Goal: Information Seeking & Learning: Learn about a topic

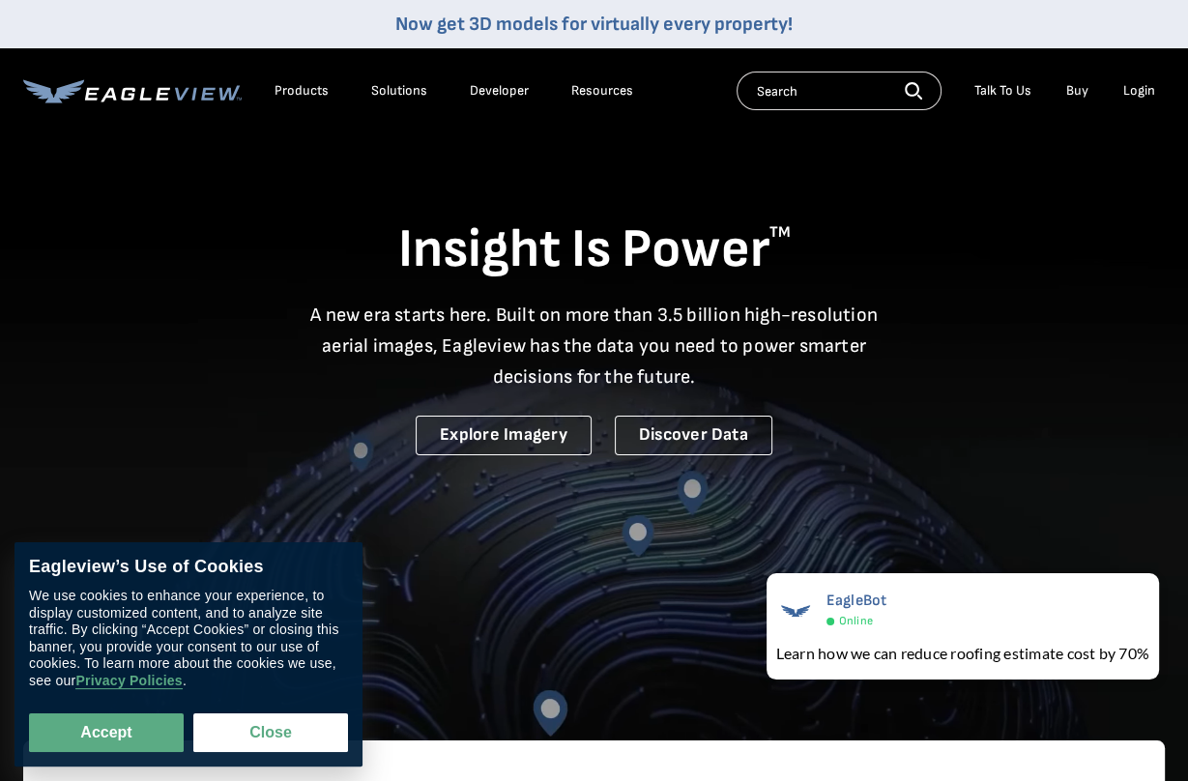
click at [778, 78] on input "text" at bounding box center [839, 91] width 205 height 39
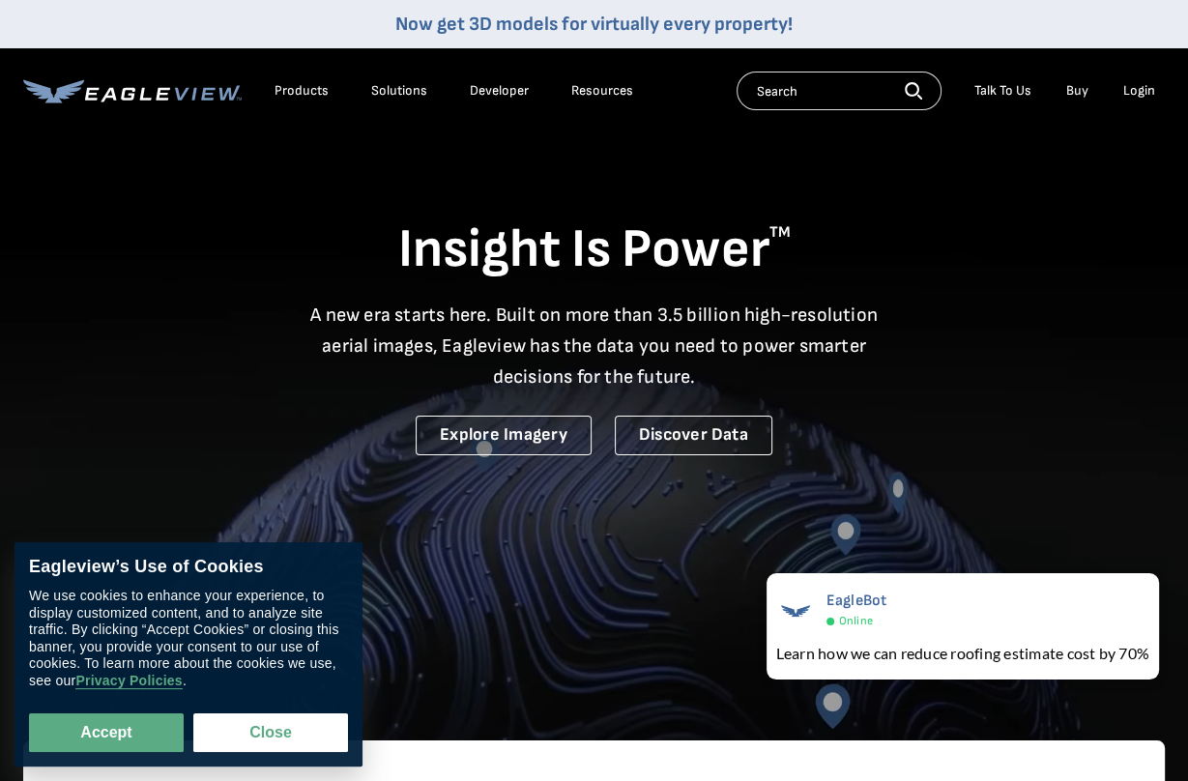
paste input "[STREET_ADDRESS][PERSON_NAME]"
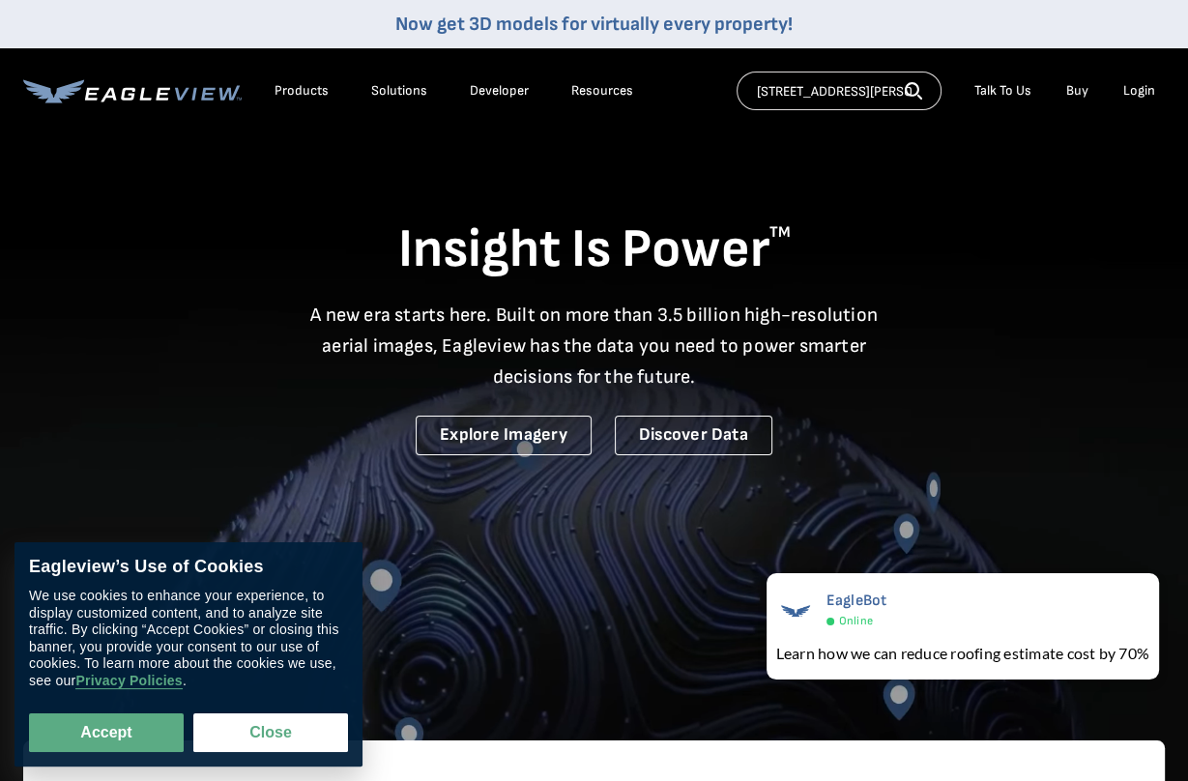
scroll to position [0, 15]
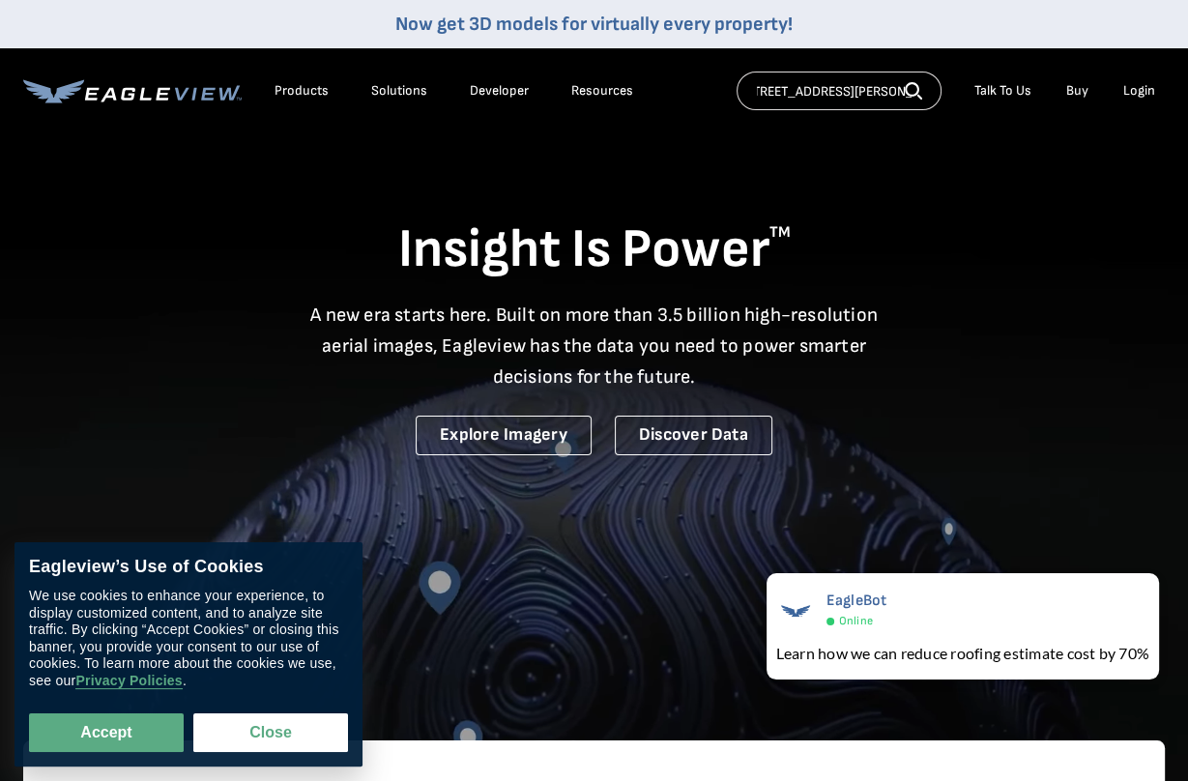
type input "[STREET_ADDRESS][PERSON_NAME]"
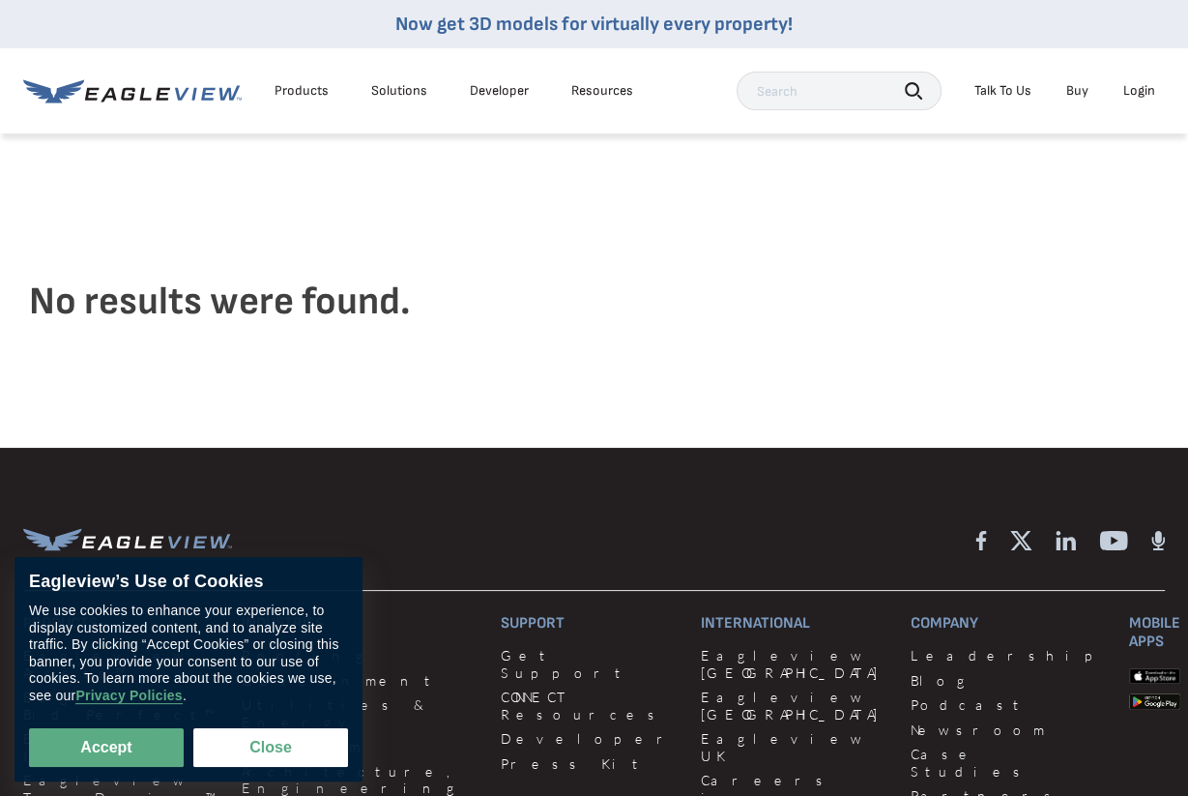
click at [313, 90] on div "Products" at bounding box center [302, 90] width 54 height 17
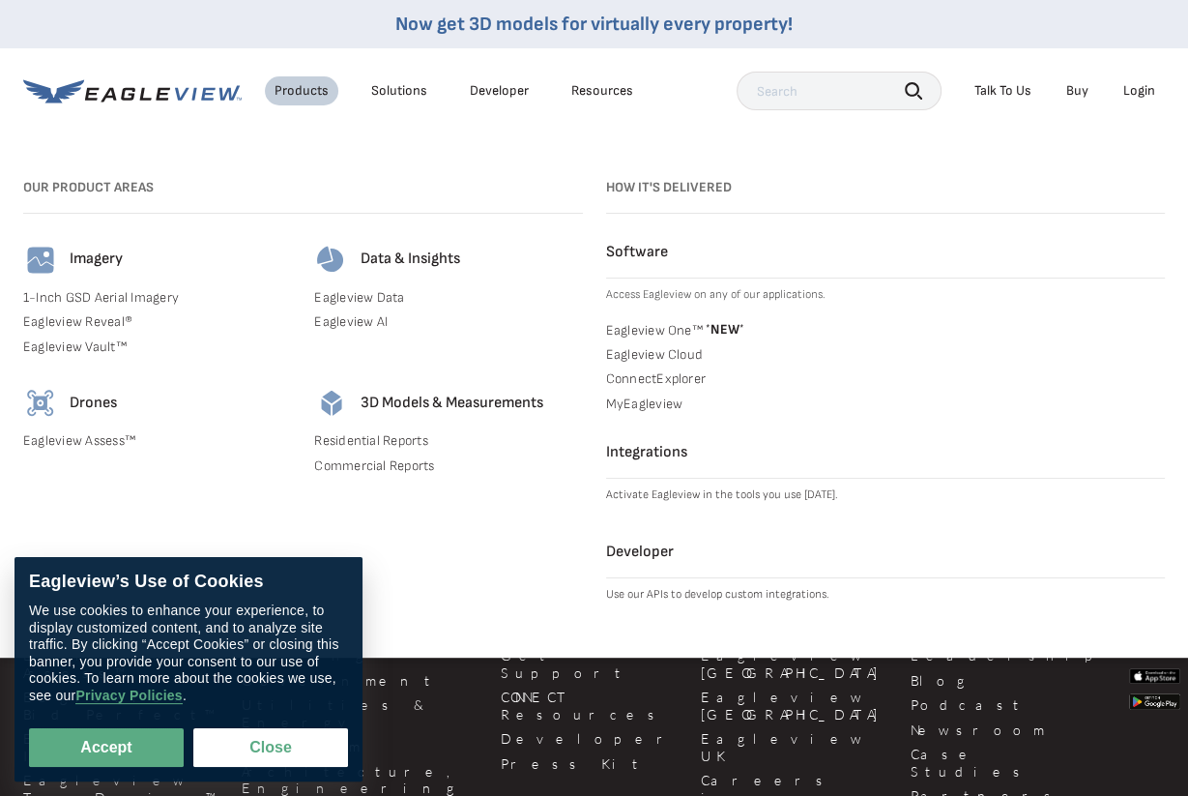
click at [371, 295] on link "Eagleview Data" at bounding box center [448, 297] width 268 height 17
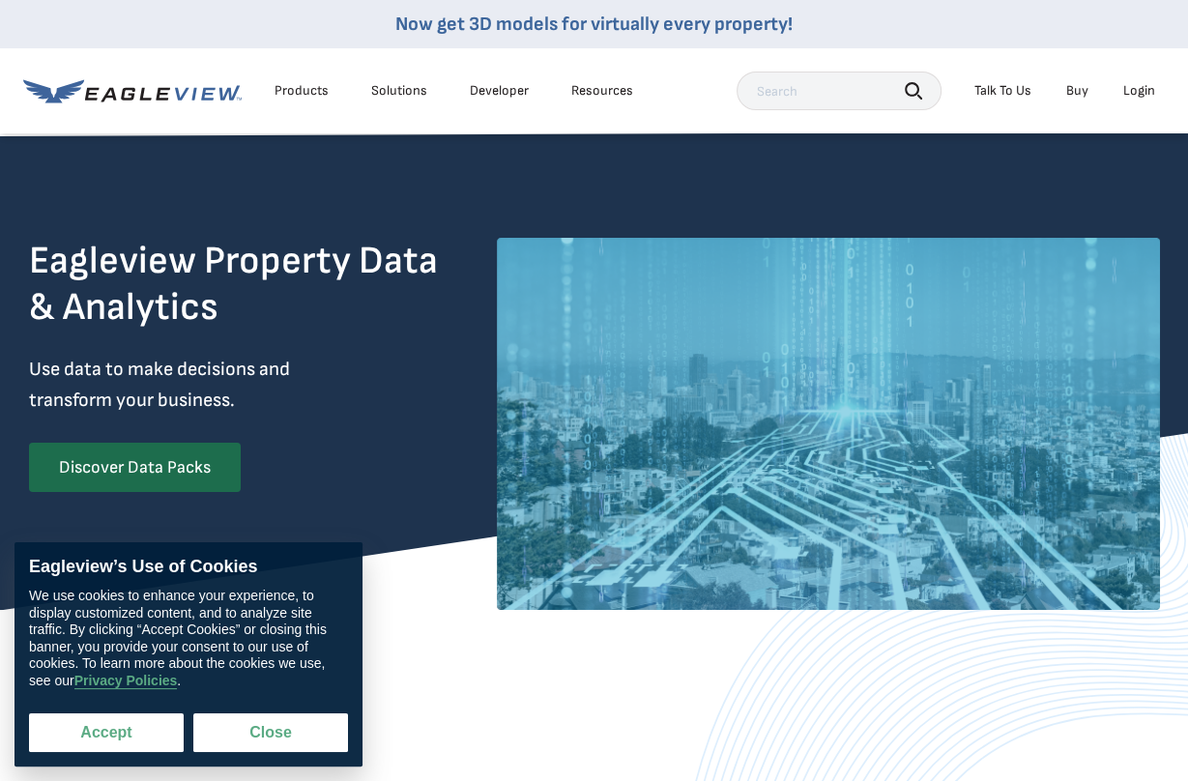
click at [166, 731] on button "Accept" at bounding box center [106, 732] width 155 height 39
checkbox input "true"
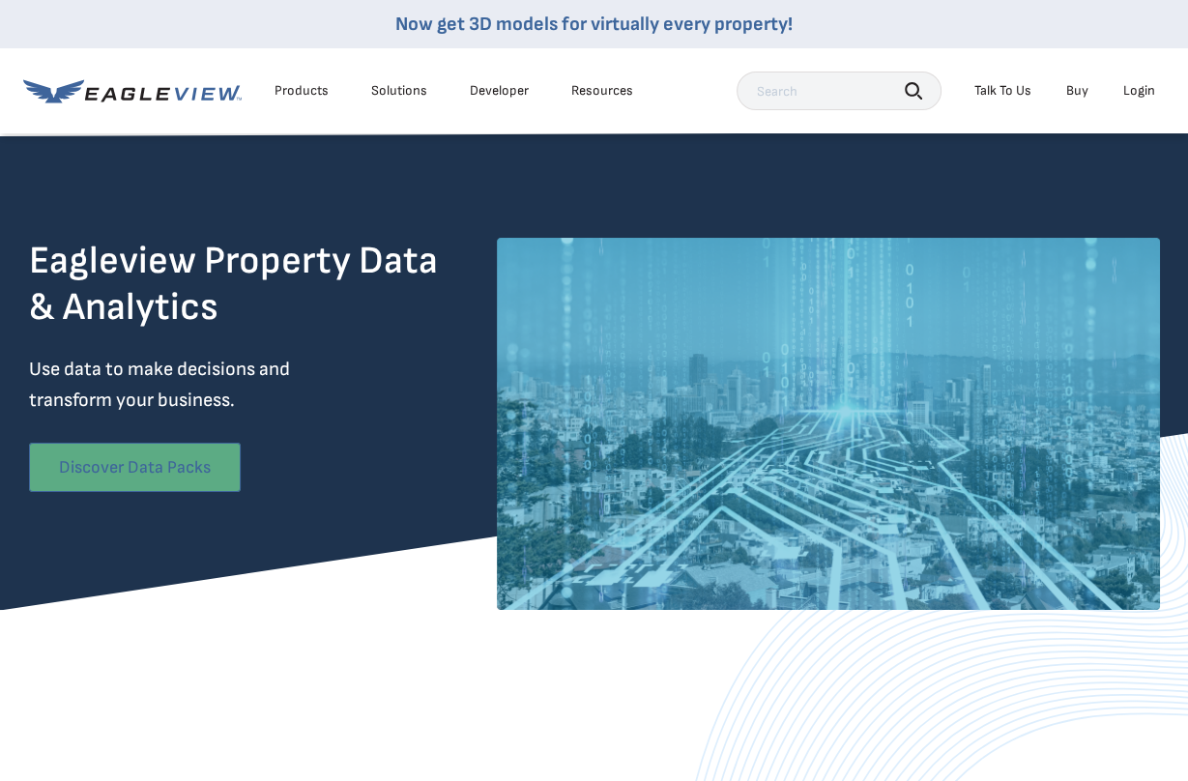
click at [162, 451] on link "Discover Data Packs" at bounding box center [135, 467] width 212 height 49
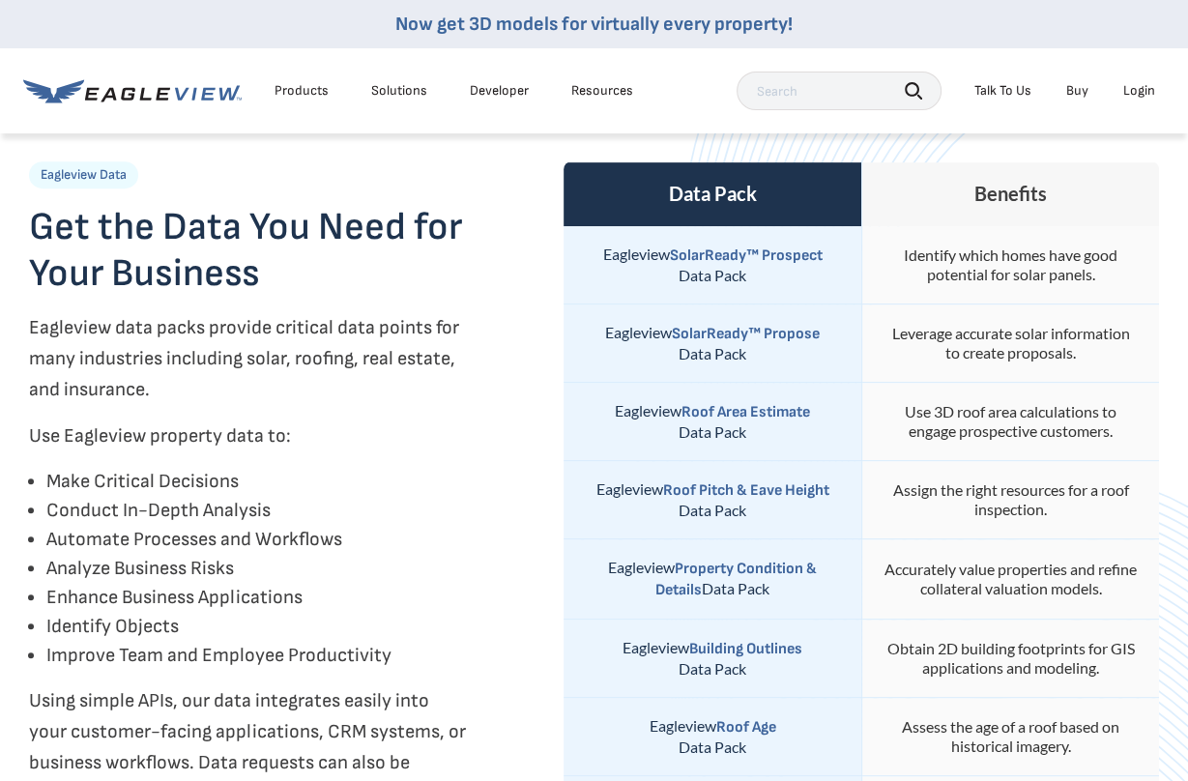
scroll to position [463, 0]
